Goal: Information Seeking & Learning: Learn about a topic

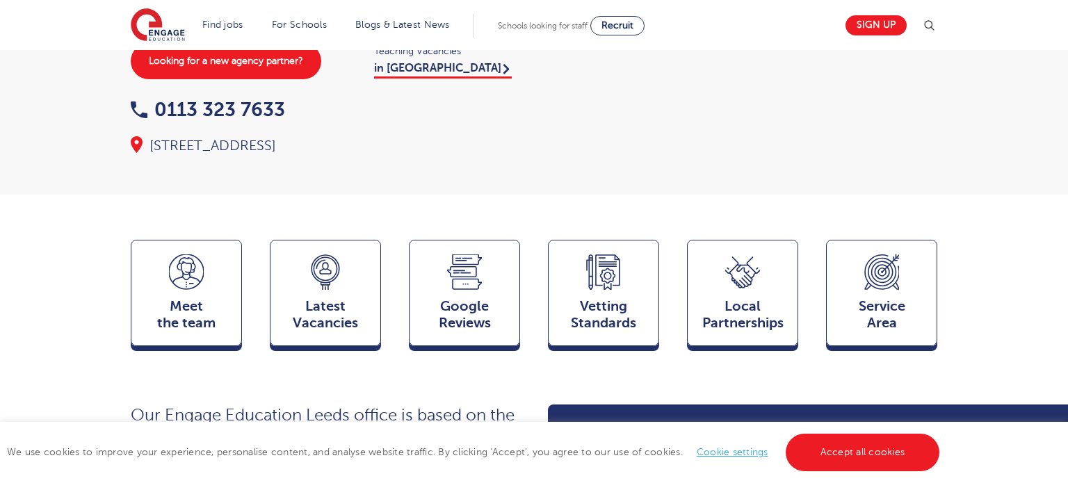
scroll to position [205, 0]
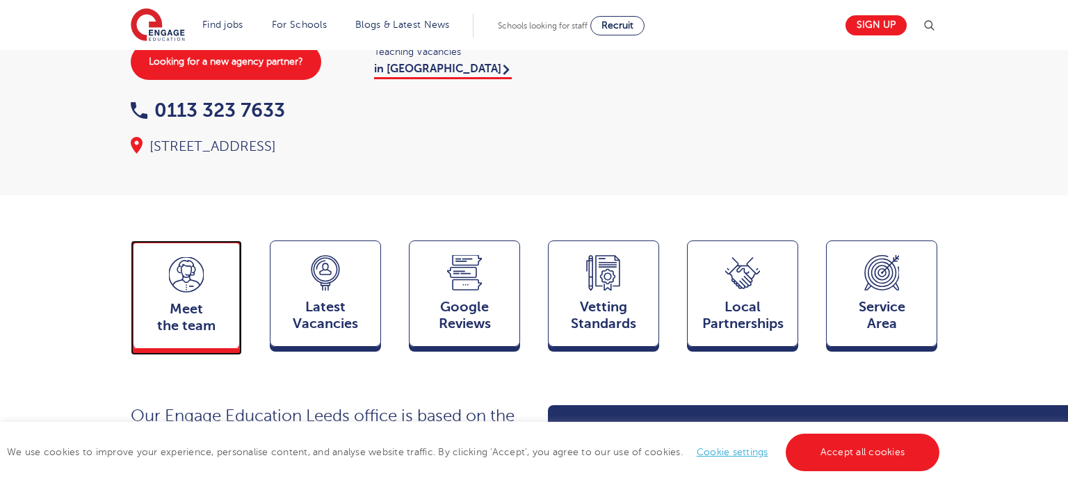
click at [184, 301] on span "Meet the team" at bounding box center [186, 317] width 92 height 33
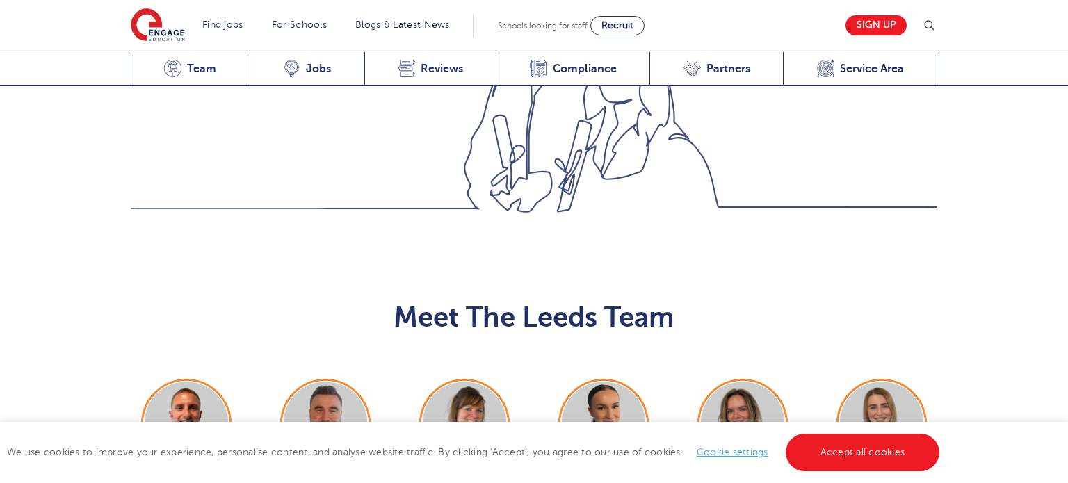
scroll to position [1517, 0]
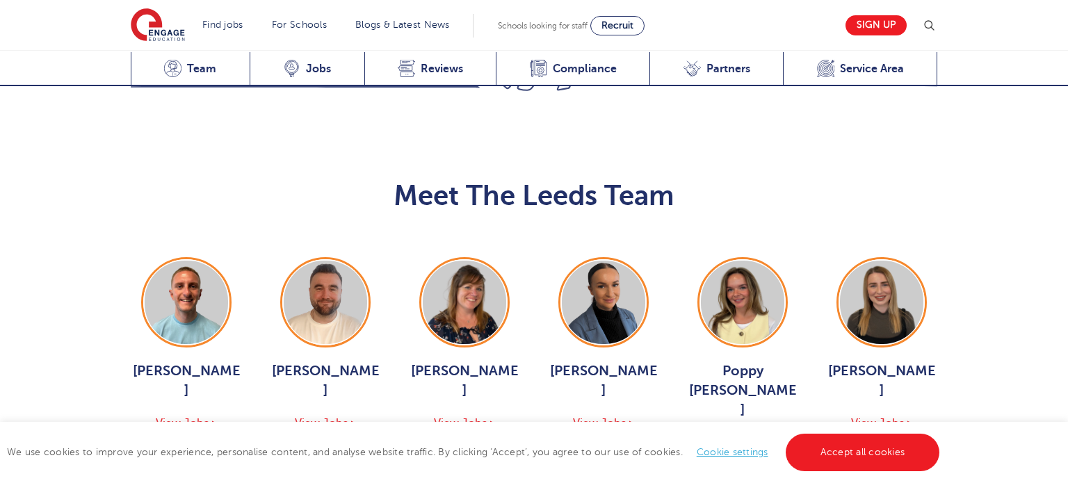
scroll to position [1635, 0]
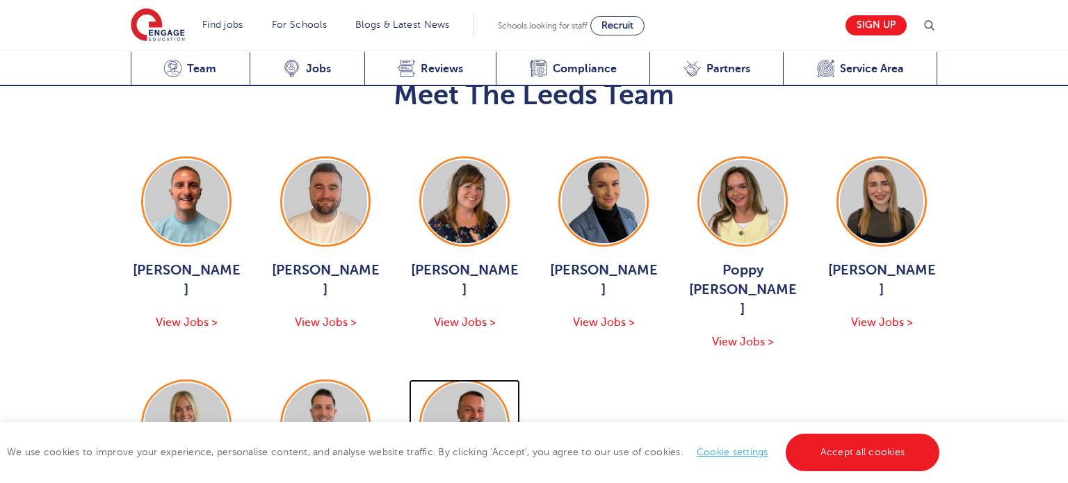
click at [481, 383] on img at bounding box center [464, 424] width 83 height 83
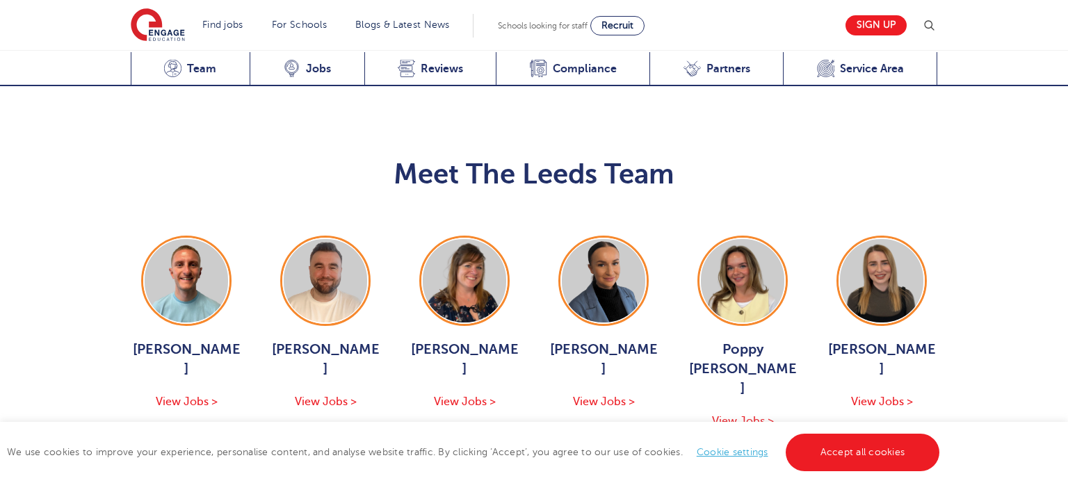
scroll to position [1558, 0]
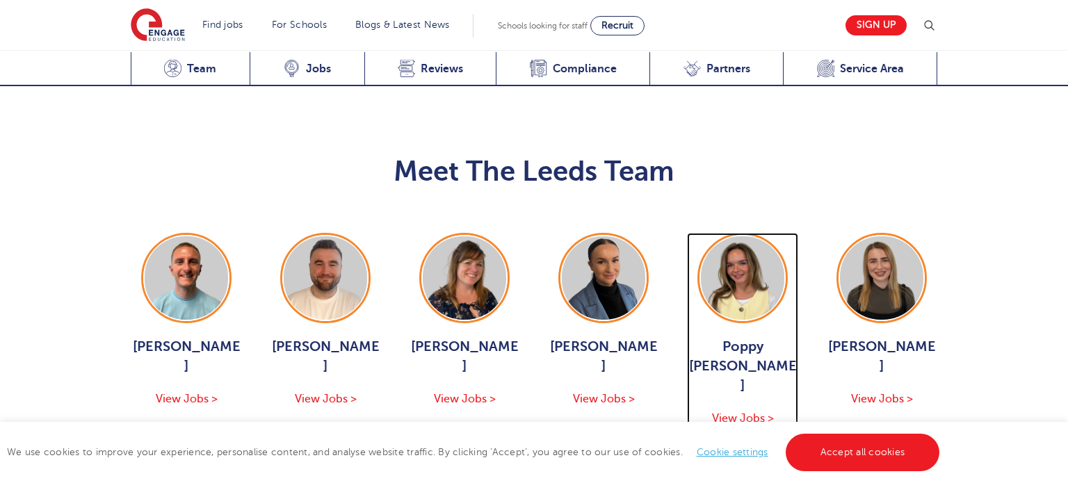
click at [728, 412] on span "View Jobs >" at bounding box center [743, 418] width 62 height 13
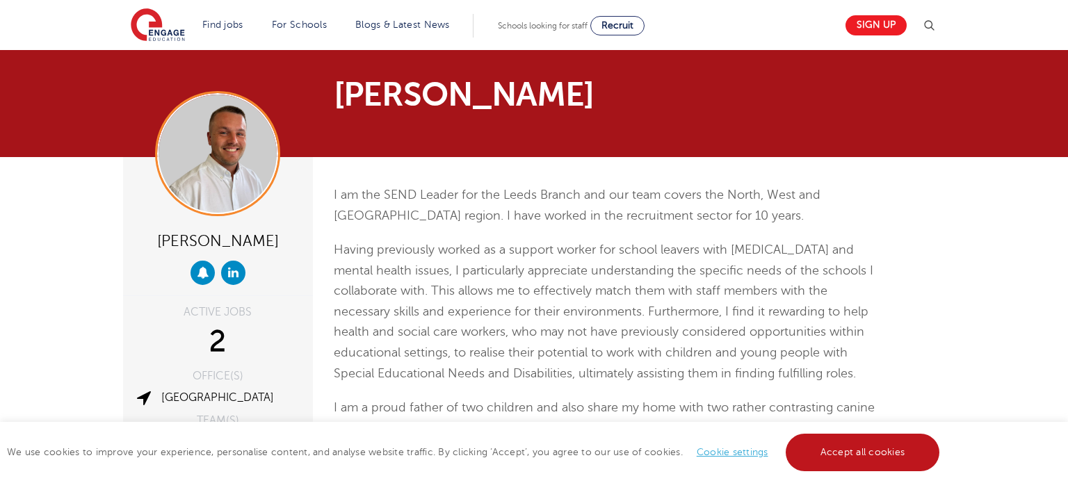
click at [849, 450] on link "Accept all cookies" at bounding box center [862, 453] width 154 height 38
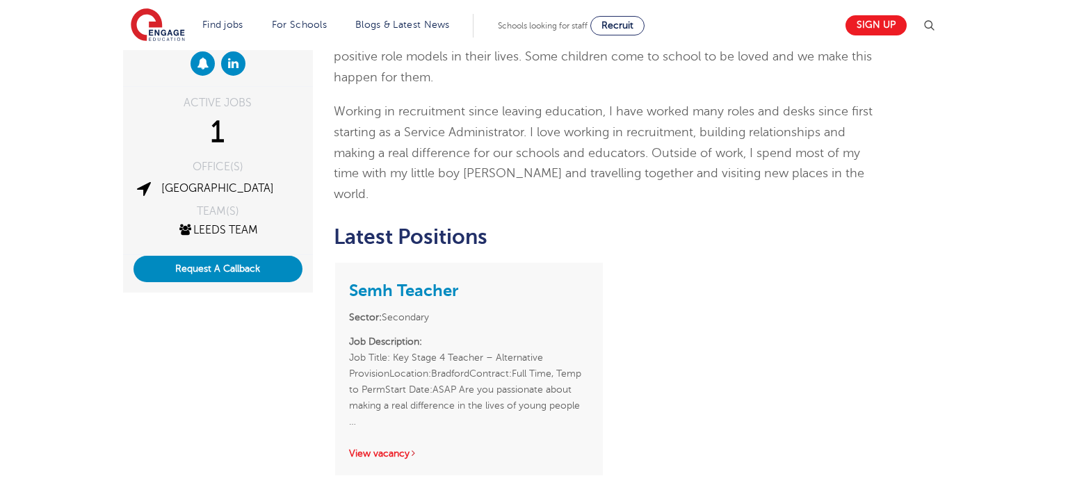
scroll to position [270, 0]
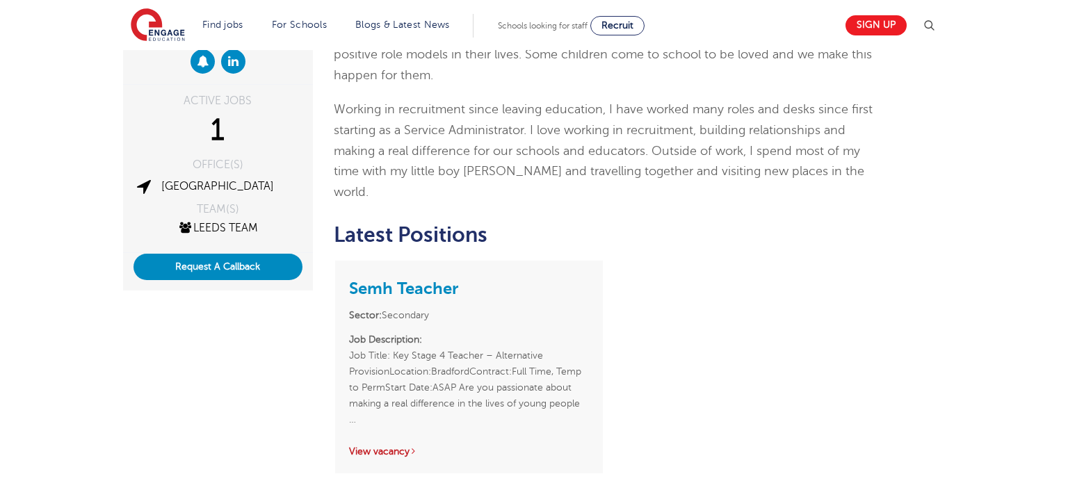
click at [399, 446] on link "View vacancy" at bounding box center [383, 451] width 68 height 10
